Goal: Task Accomplishment & Management: Complete application form

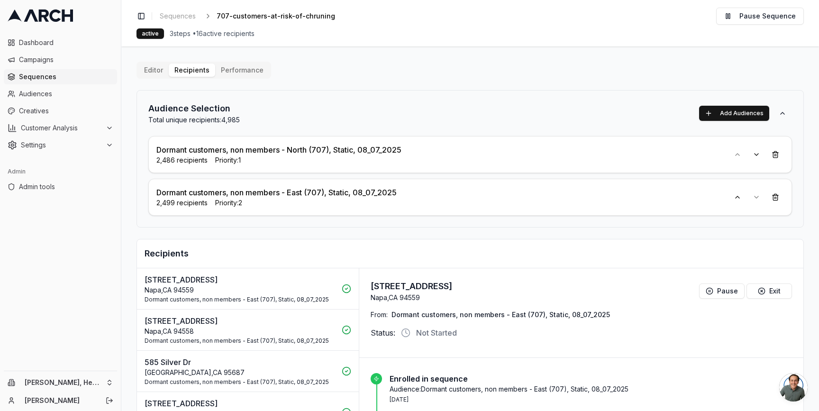
click at [132, 172] on main "Editor Recipients Performance Audience Selection Total unique recipients: 4,985…" at bounding box center [469, 228] width 697 height 364
click at [162, 73] on button "Editor" at bounding box center [153, 69] width 30 height 13
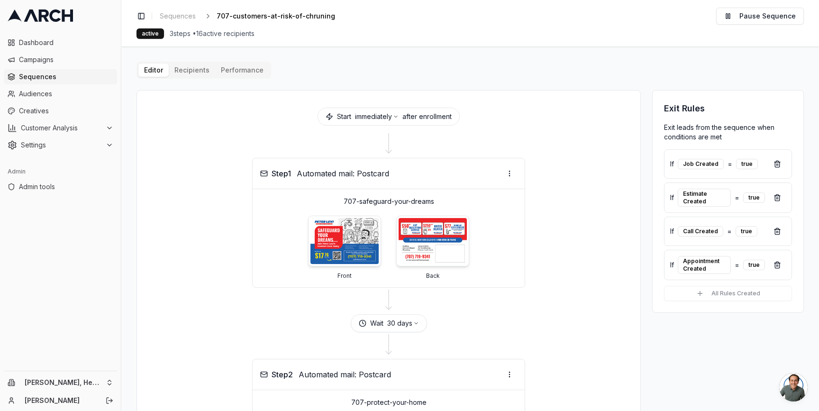
click at [128, 117] on main "Editor Recipients Performance Start immediately after enrollment Step 1 Automat…" at bounding box center [469, 228] width 697 height 364
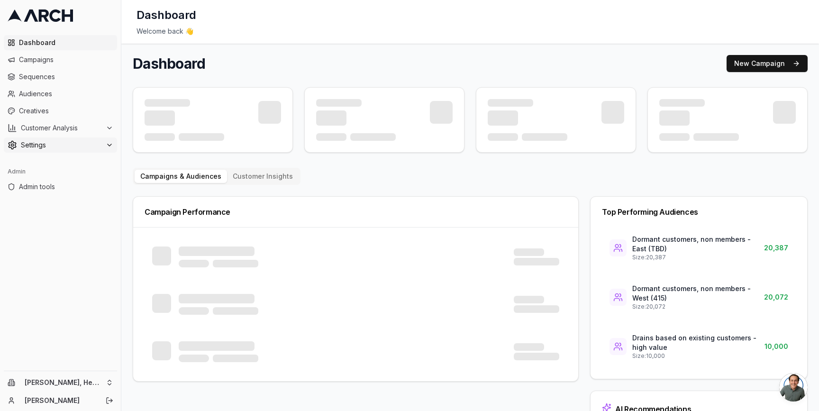
click at [69, 143] on span "Settings" at bounding box center [61, 144] width 81 height 9
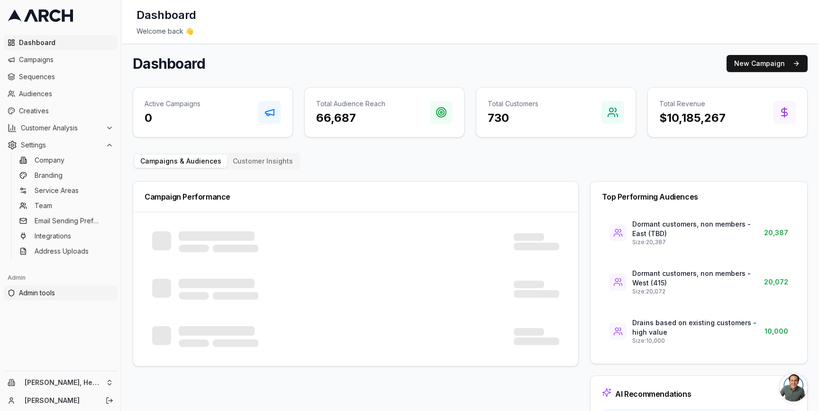
click at [68, 295] on span "Admin tools" at bounding box center [66, 292] width 94 height 9
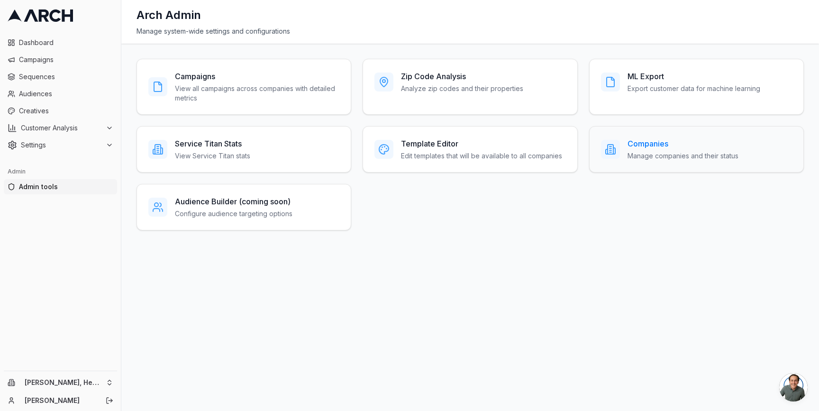
click at [675, 144] on h3 "Companies" at bounding box center [682, 143] width 111 height 11
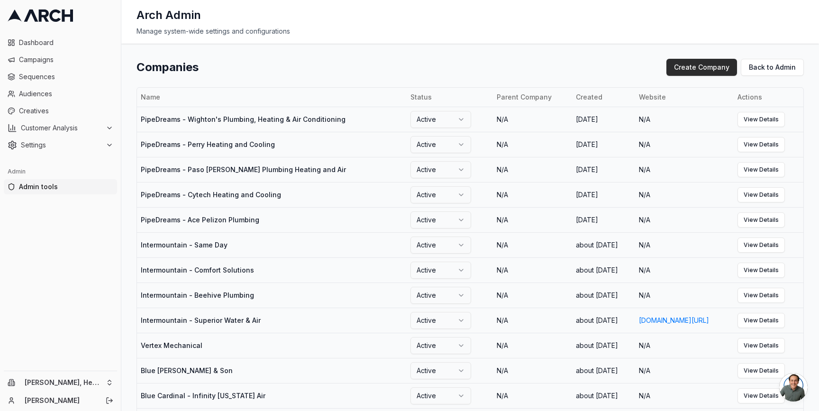
click at [703, 61] on button "Create Company" at bounding box center [701, 67] width 71 height 17
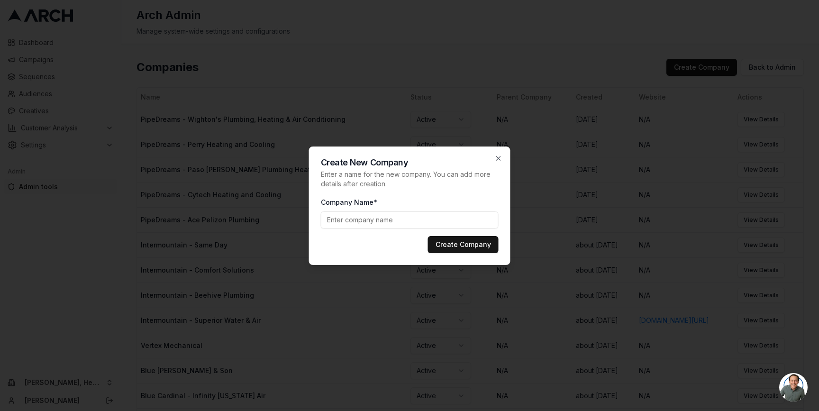
click at [361, 219] on input "Company Name*" at bounding box center [410, 219] width 178 height 17
paste input "AAA Service Plumbing"
type input "Flint - AAA Service Plumbing"
click at [471, 245] on button "Create Company" at bounding box center [463, 244] width 71 height 17
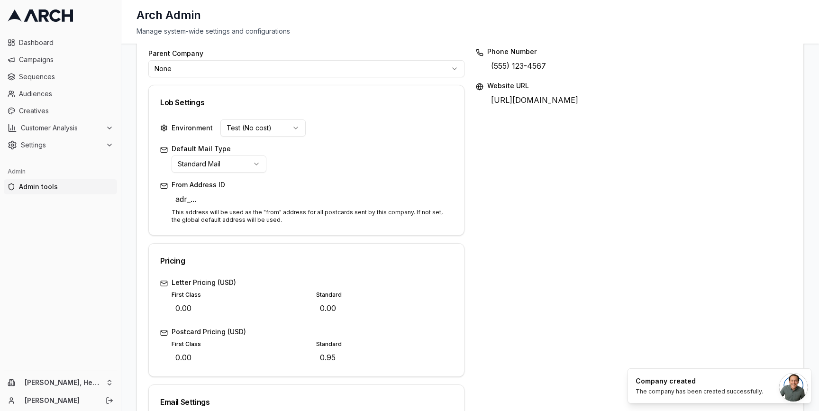
scroll to position [189, 0]
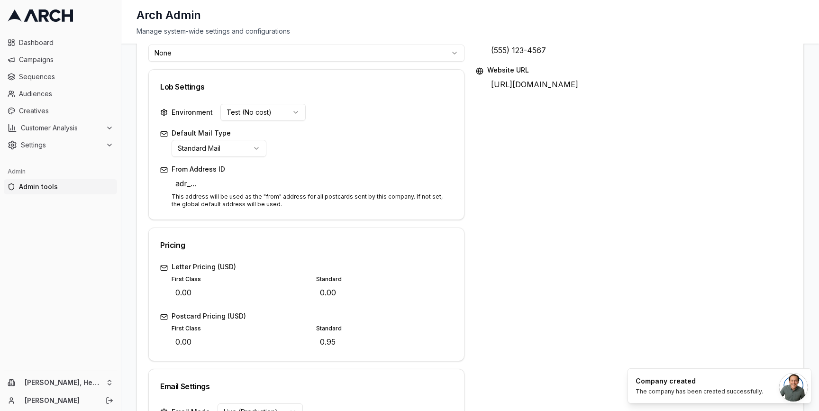
click at [466, 218] on div "Status Active Company Name Flint - AAA Service Plumbing Edit Description Enter …" at bounding box center [469, 249] width 643 height 640
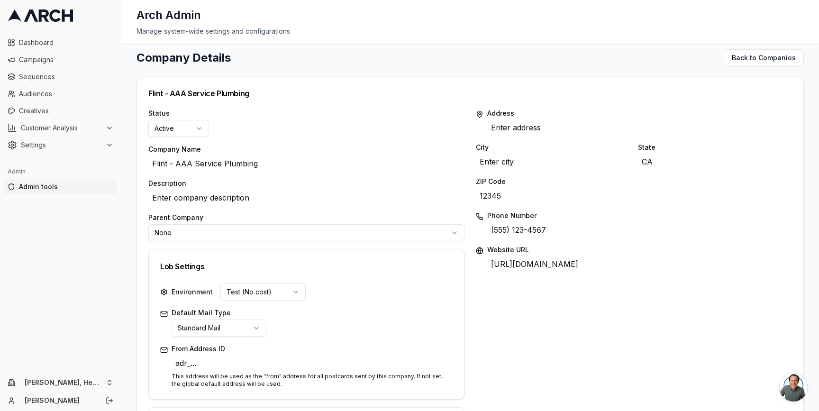
scroll to position [0, 0]
